Goal: Use online tool/utility: Utilize a website feature to perform a specific function

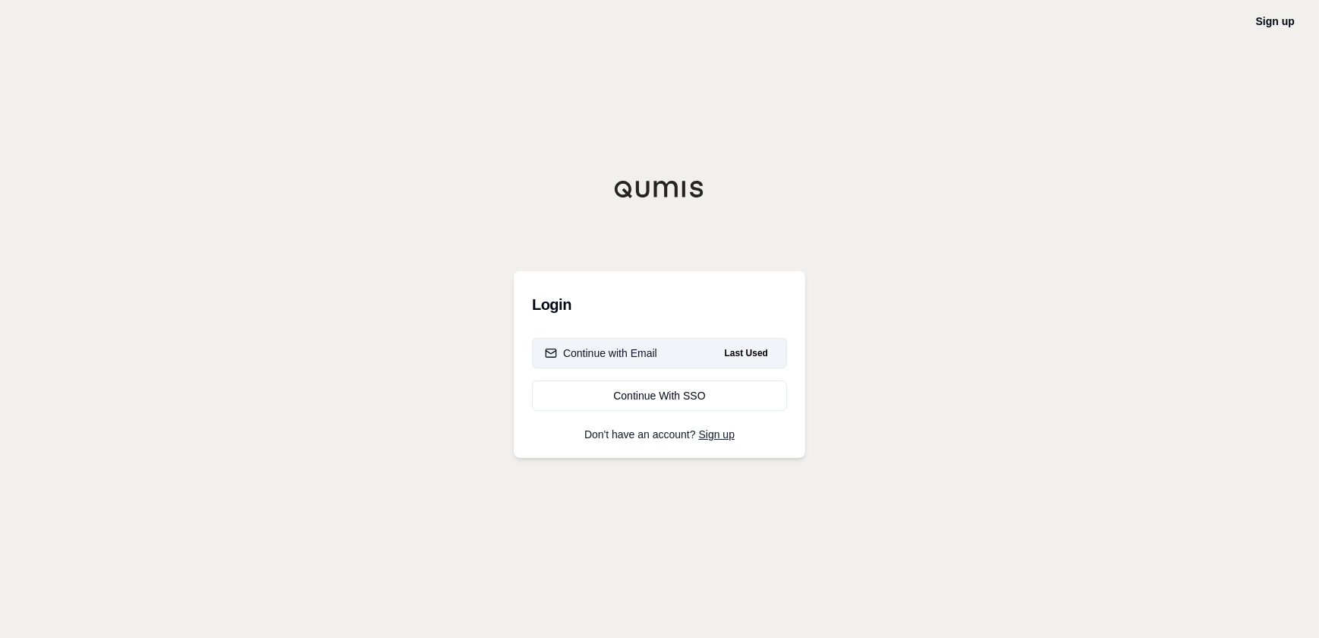
click at [696, 355] on button "Continue with Email Last Used" at bounding box center [659, 353] width 255 height 30
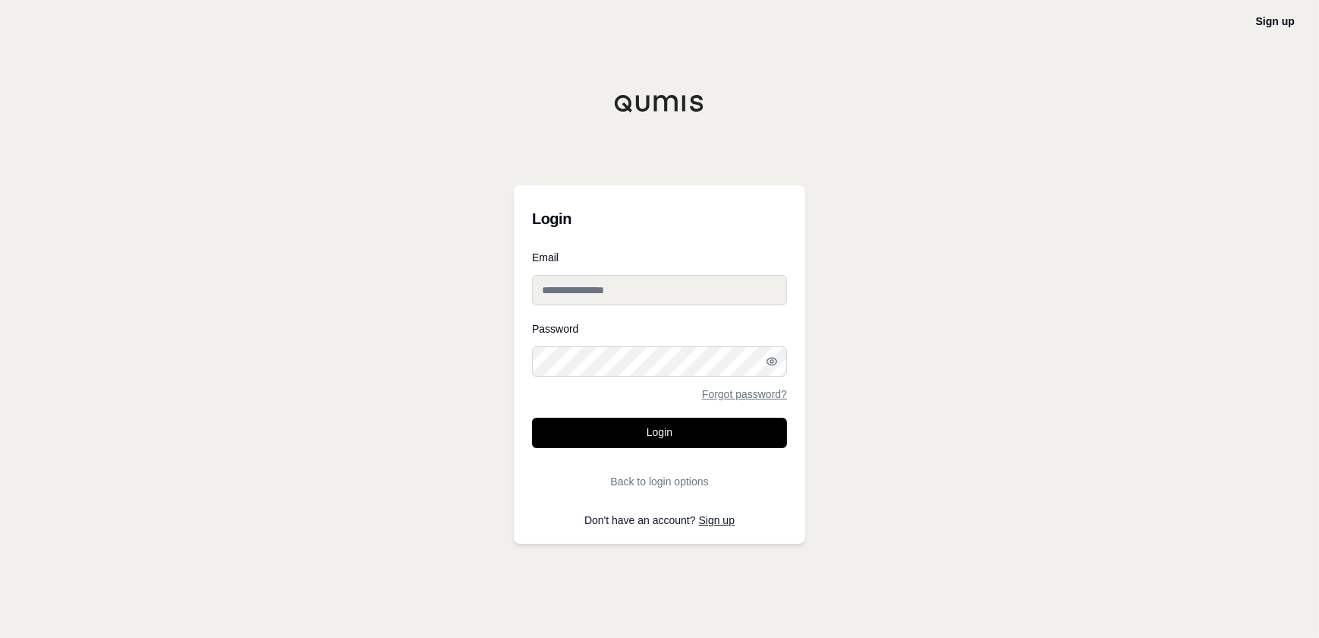
click at [633, 281] on input "Email" at bounding box center [659, 290] width 255 height 30
type input "**********"
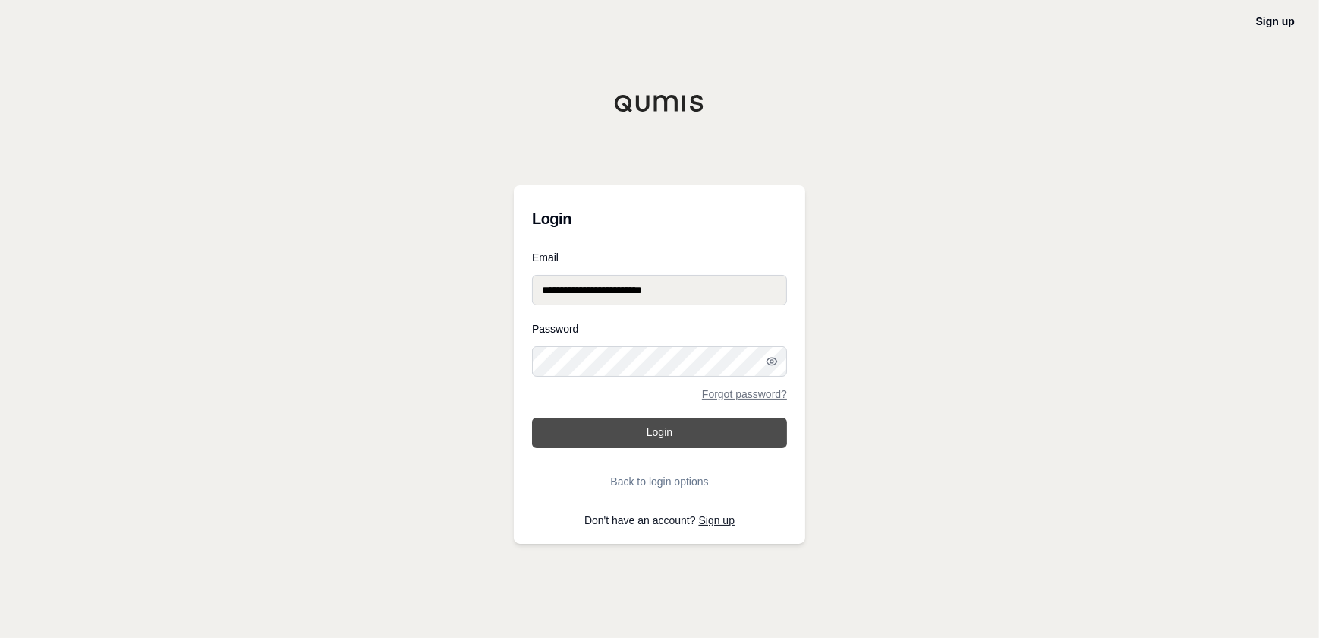
click at [581, 427] on button "Login" at bounding box center [659, 433] width 255 height 30
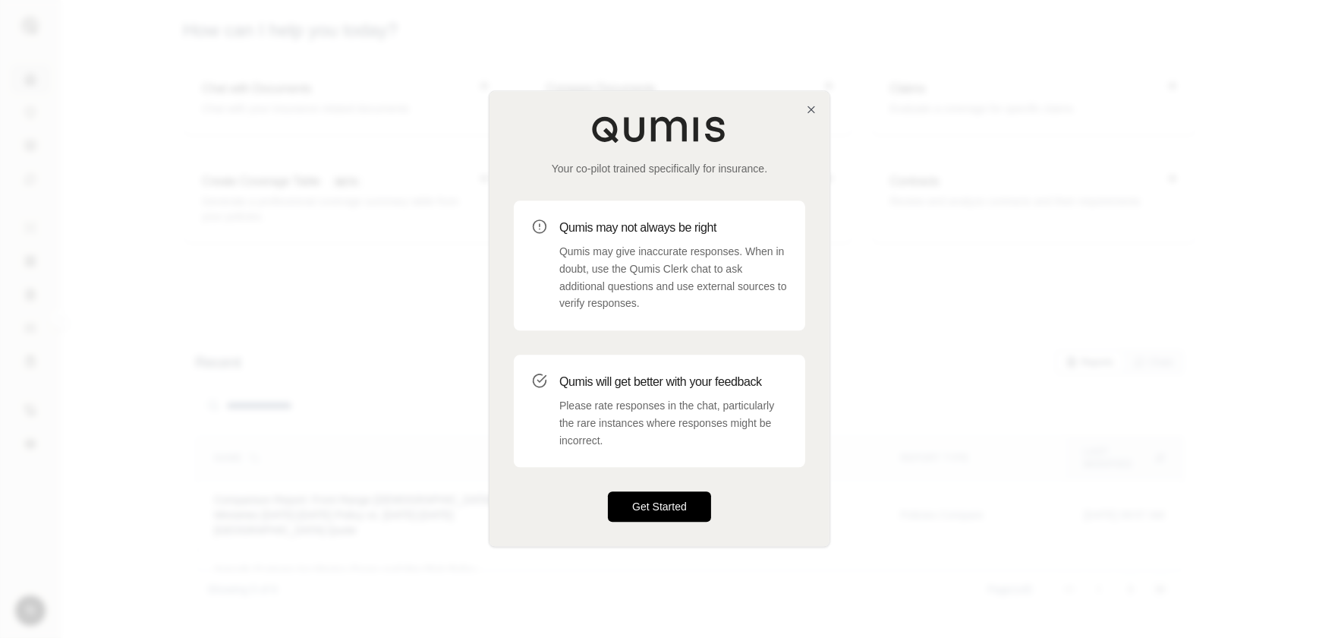
click at [675, 518] on button "Get Started" at bounding box center [659, 507] width 103 height 30
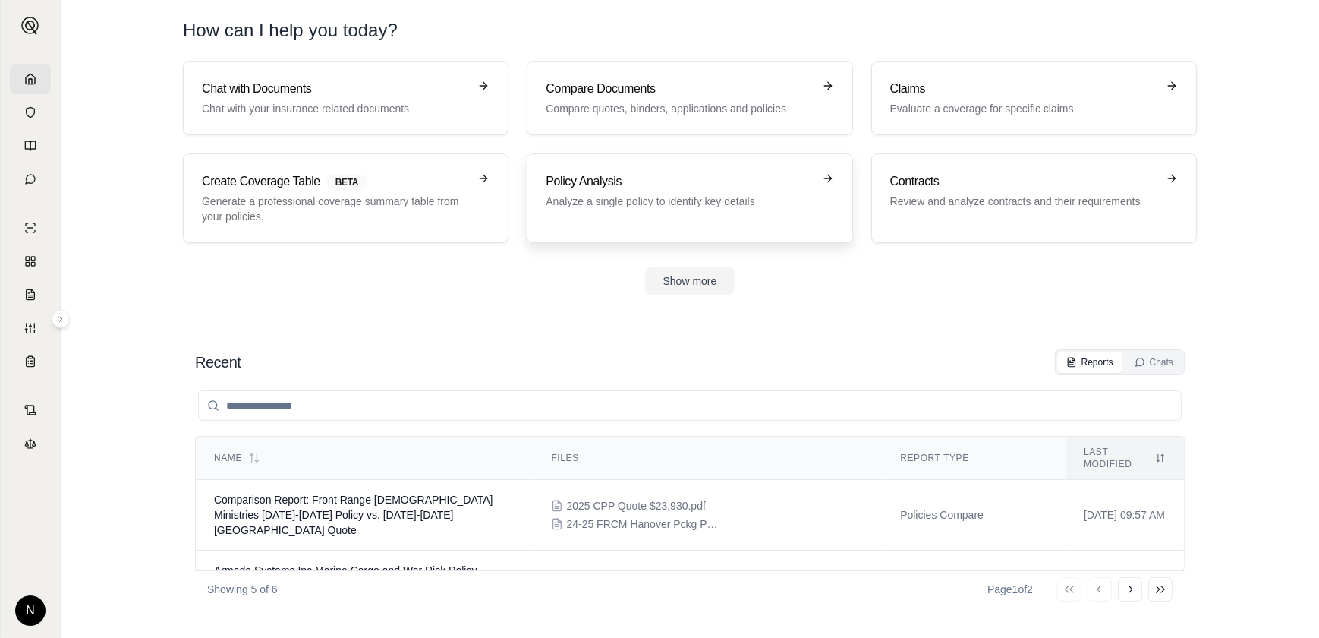
click at [766, 225] on link "Policy Analysis Analyze a single policy to identify key details" at bounding box center [690, 198] width 326 height 90
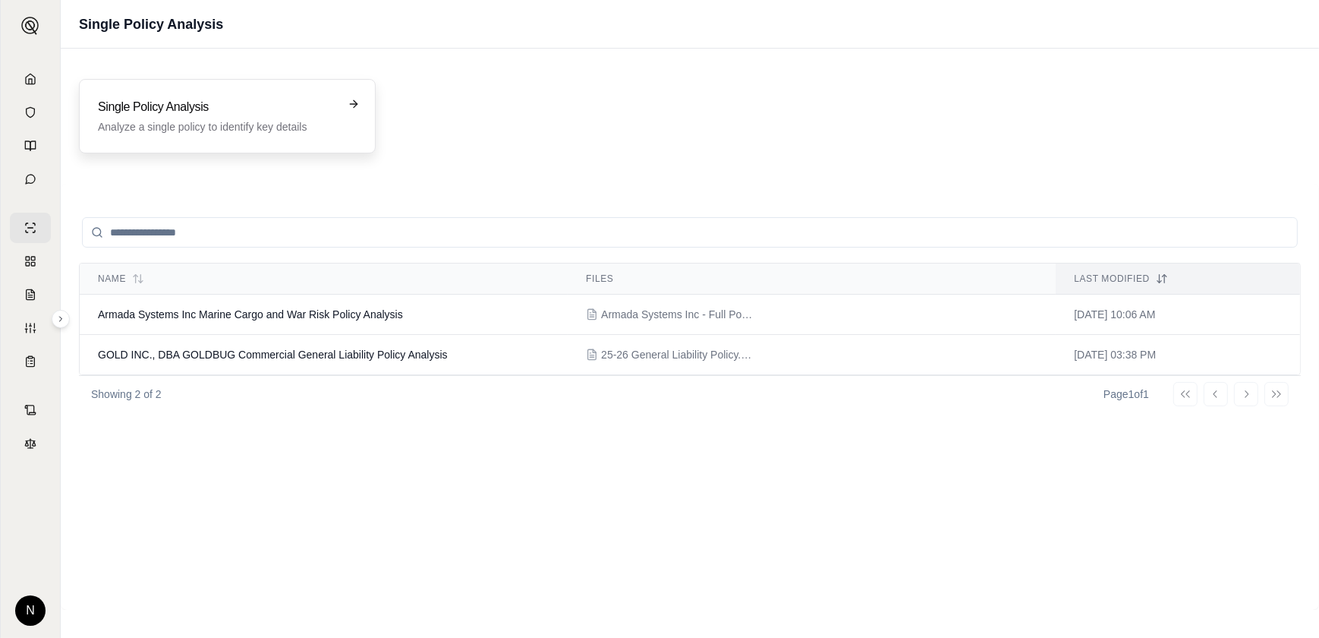
click at [238, 115] on h3 "Single Policy Analysis" at bounding box center [217, 107] width 238 height 18
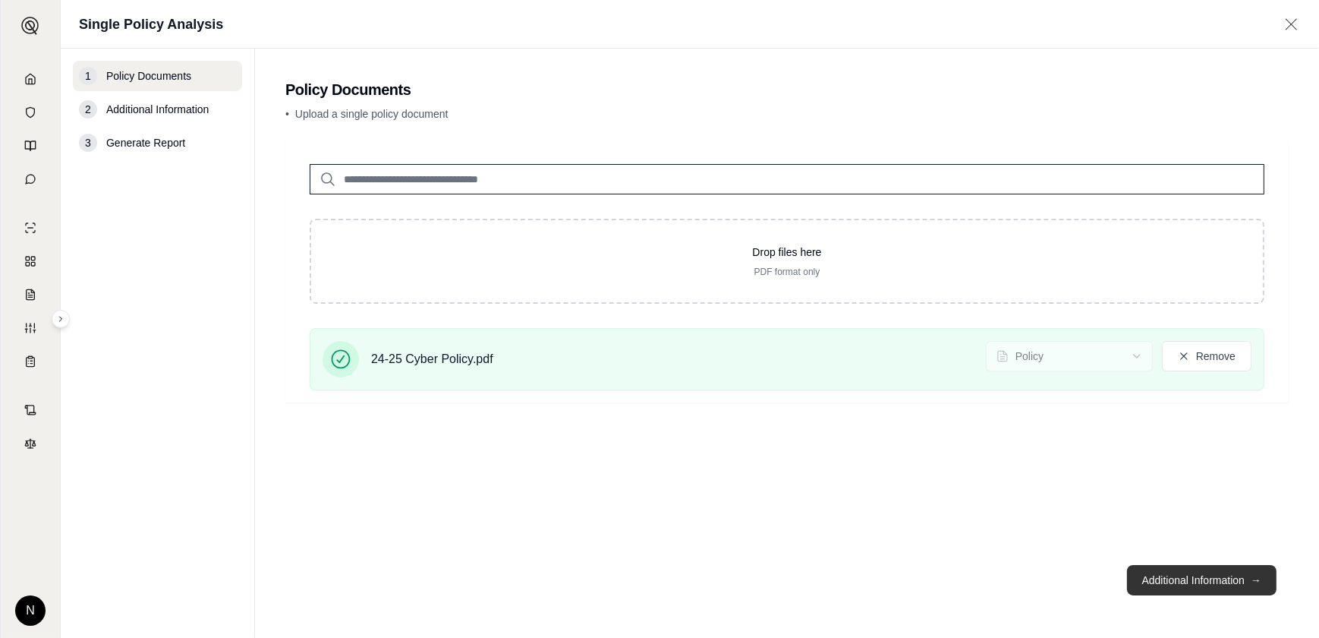
click at [1240, 572] on button "Additional Information →" at bounding box center [1202, 580] width 150 height 30
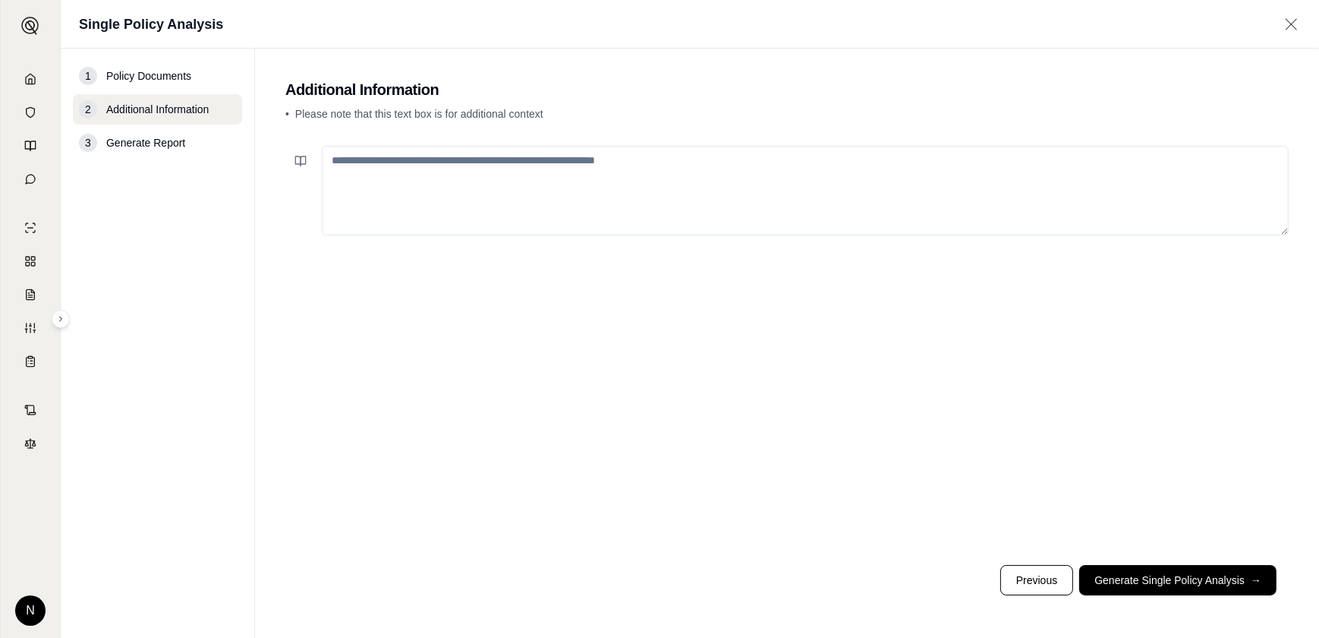
click at [428, 161] on textarea at bounding box center [805, 191] width 967 height 90
type textarea "*"
type textarea "**********"
click at [1169, 600] on footer "Previous Generate Single Policy Analysis →" at bounding box center [787, 580] width 1004 height 55
click at [1184, 562] on footer "Previous Generate Single Policy Analysis →" at bounding box center [787, 580] width 1004 height 55
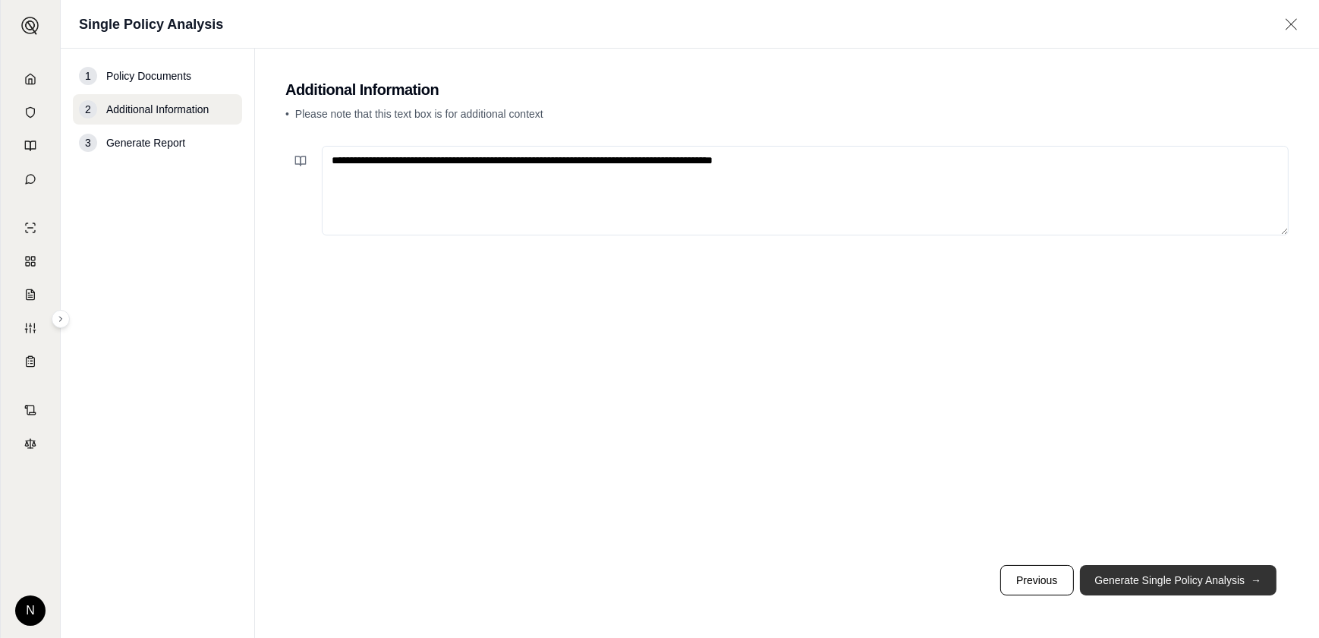
click at [1140, 591] on button "Generate Single Policy Analysis →" at bounding box center [1178, 580] width 197 height 30
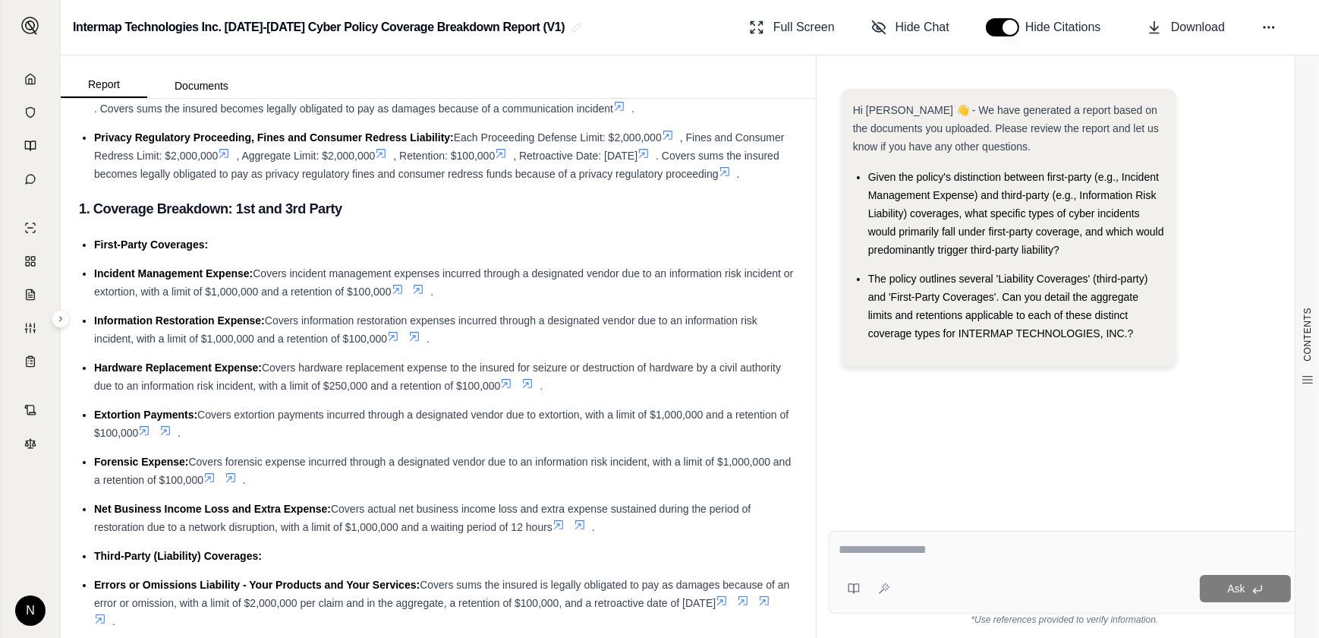
scroll to position [759, 0]
